Goal: Register for event/course

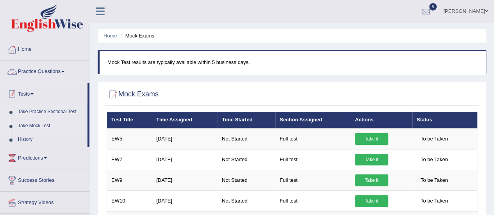
click at [62, 109] on link "Take Practice Sectional Test" at bounding box center [50, 112] width 73 height 14
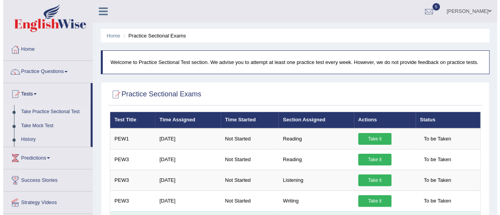
scroll to position [39, 0]
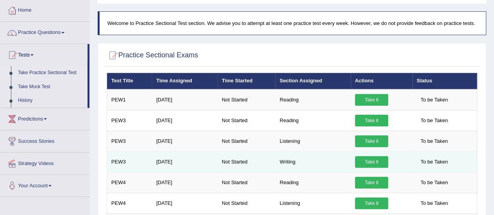
click at [366, 160] on link "Take it" at bounding box center [371, 162] width 33 height 12
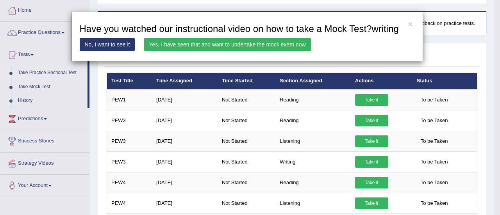
click at [269, 45] on link "Yes, I have seen that and want to undertake the mock exam now" at bounding box center [227, 44] width 167 height 13
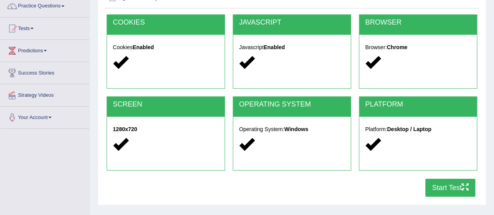
scroll to position [77, 0]
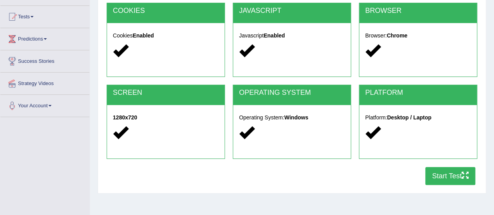
click at [443, 170] on button "Start Test" at bounding box center [450, 176] width 50 height 18
